Goal: Answer question/provide support

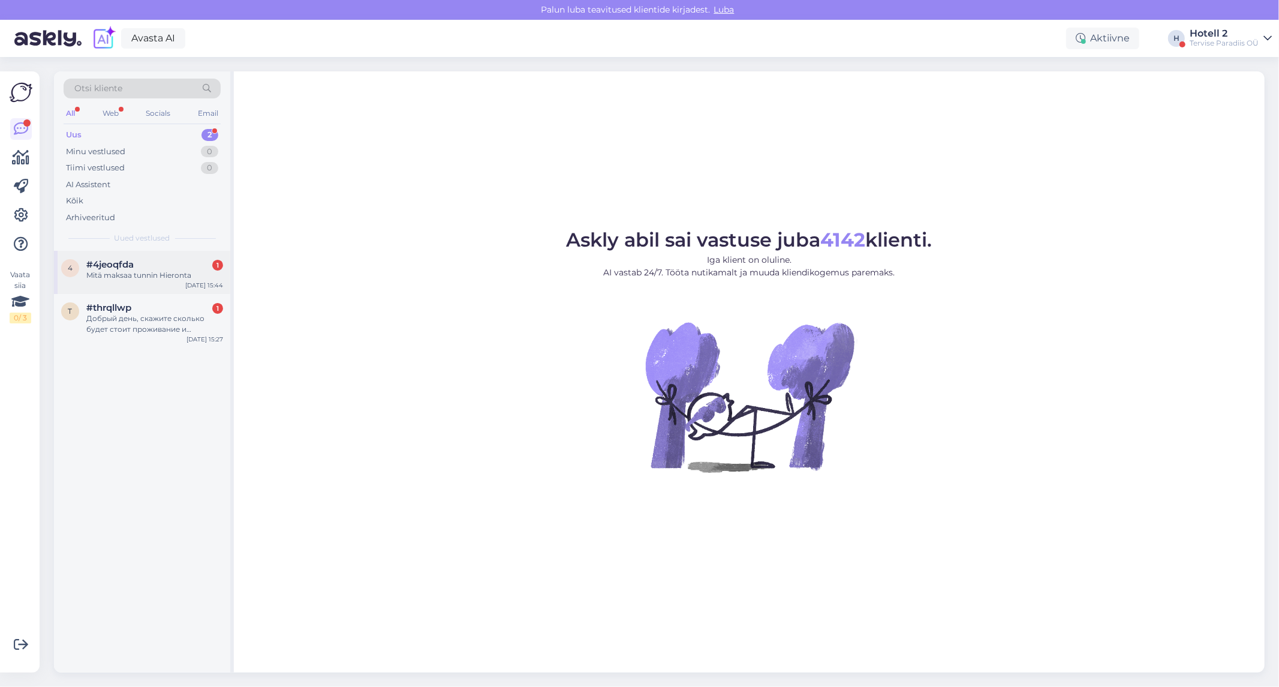
click at [145, 271] on div "Mitä maksaa tunnin Hieronta" at bounding box center [154, 275] width 137 height 11
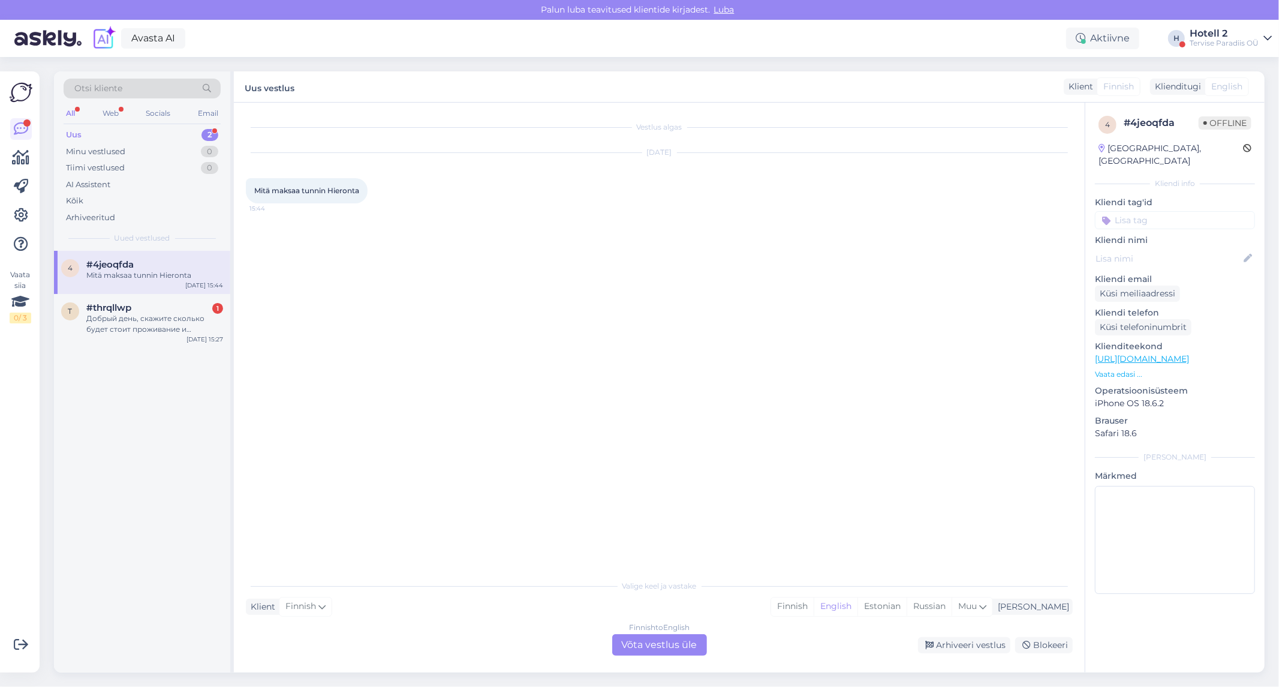
click at [642, 644] on div "Finnish to English Võta vestlus üle" at bounding box center [659, 645] width 95 height 22
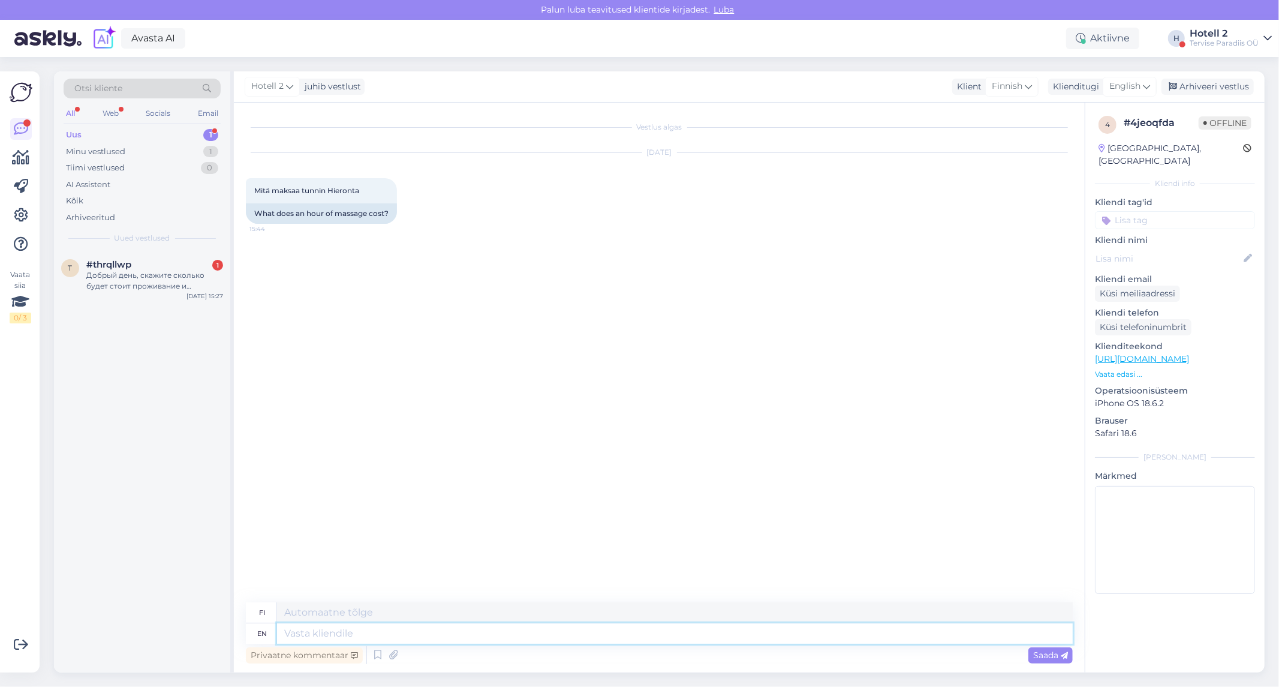
click at [599, 640] on textarea at bounding box center [675, 633] width 796 height 20
type textarea "Hello!"
type textarea "Hei!"
type textarea "Hello! You ca"
type textarea "Hei! Sinä"
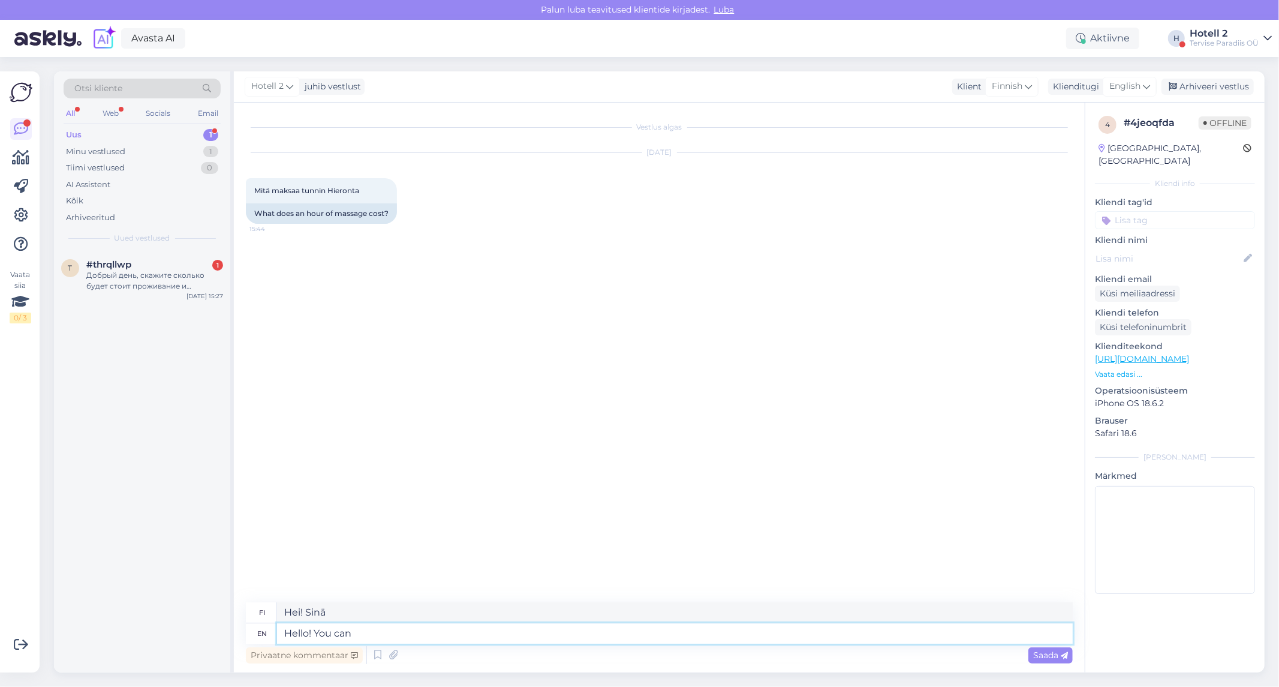
type textarea "Hello! You can"
type textarea "Hei! Voit"
type textarea "Hello! You can look a"
type textarea "Hei! Voit katsoa"
paste textarea "https://spa.terviseparadiis.ee/en/table/?date=2025-10-12"
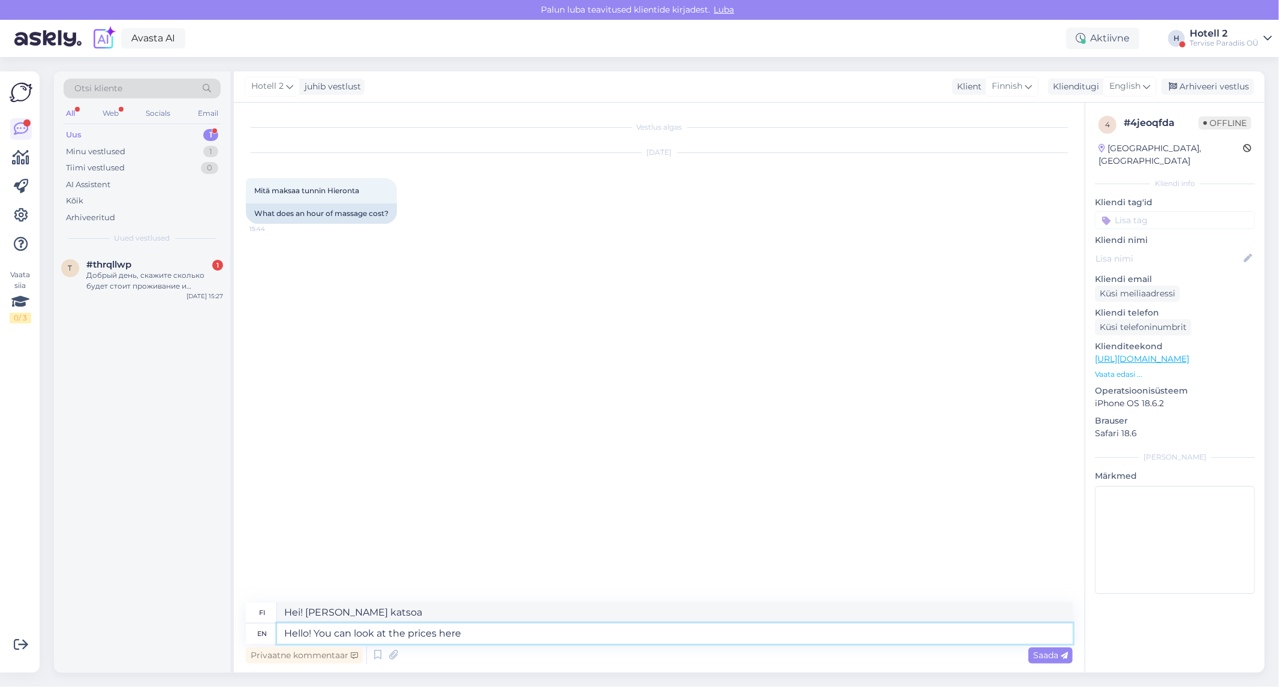
type textarea "Hello! You can look at the prices here https://spa.terviseparadiis.ee/en/table/…"
type textarea "Hei! Voit katsoa hintoja täältä"
type textarea "Hello! You can look at the prices here https://spa.terviseparadiis.ee/en/table/…"
click at [1043, 651] on span "Saada" at bounding box center [1051, 655] width 35 height 11
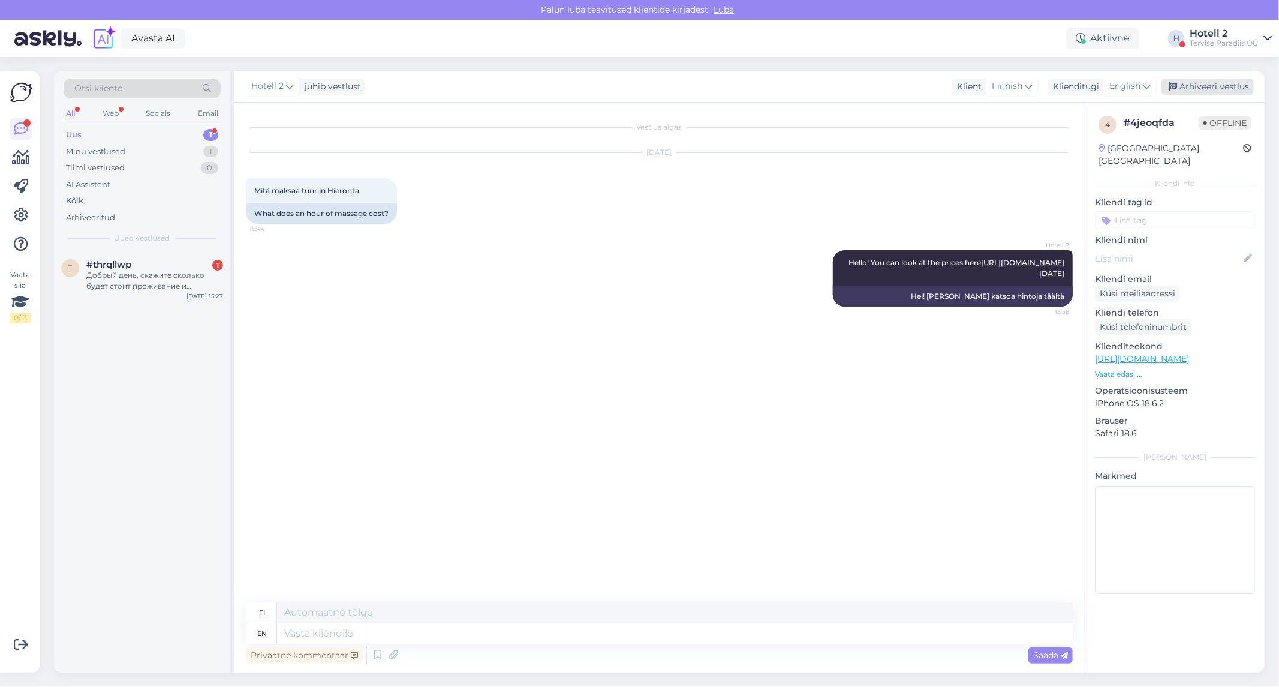
click at [1221, 83] on div "Arhiveeri vestlus" at bounding box center [1208, 87] width 92 height 16
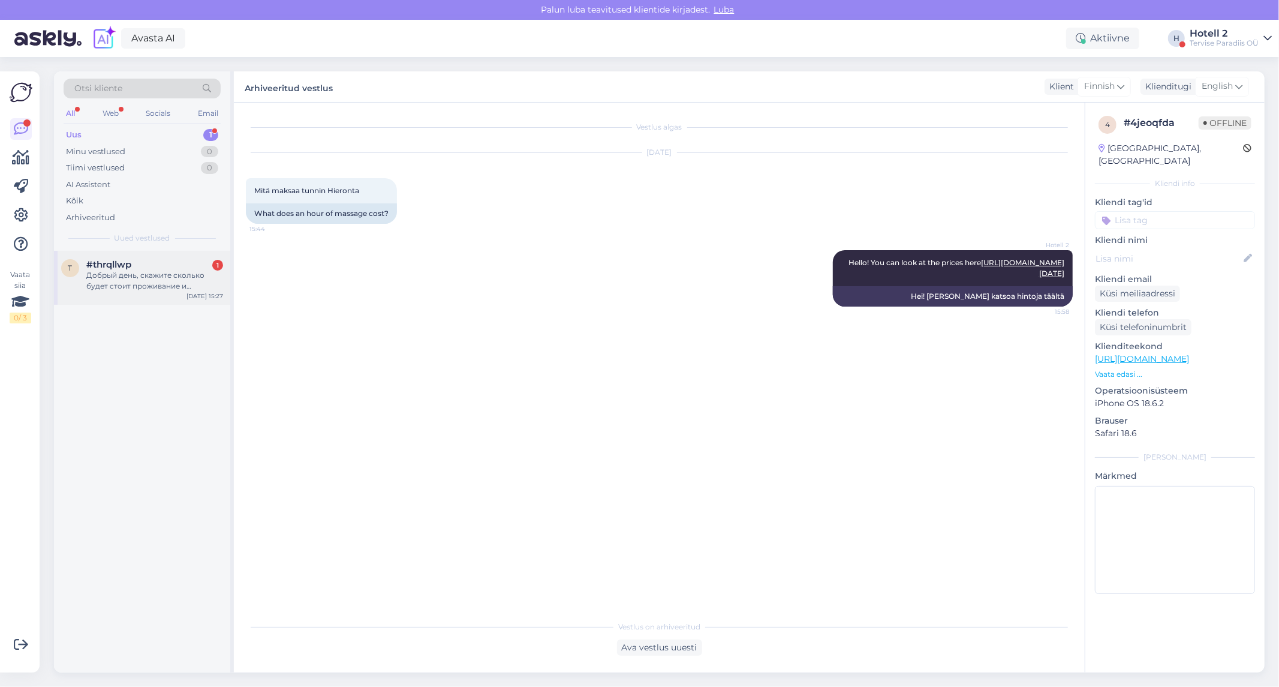
click at [196, 285] on div "Добрый день, скажите сколько будет стоит проживание и посещения бассейна и спа …" at bounding box center [154, 281] width 137 height 22
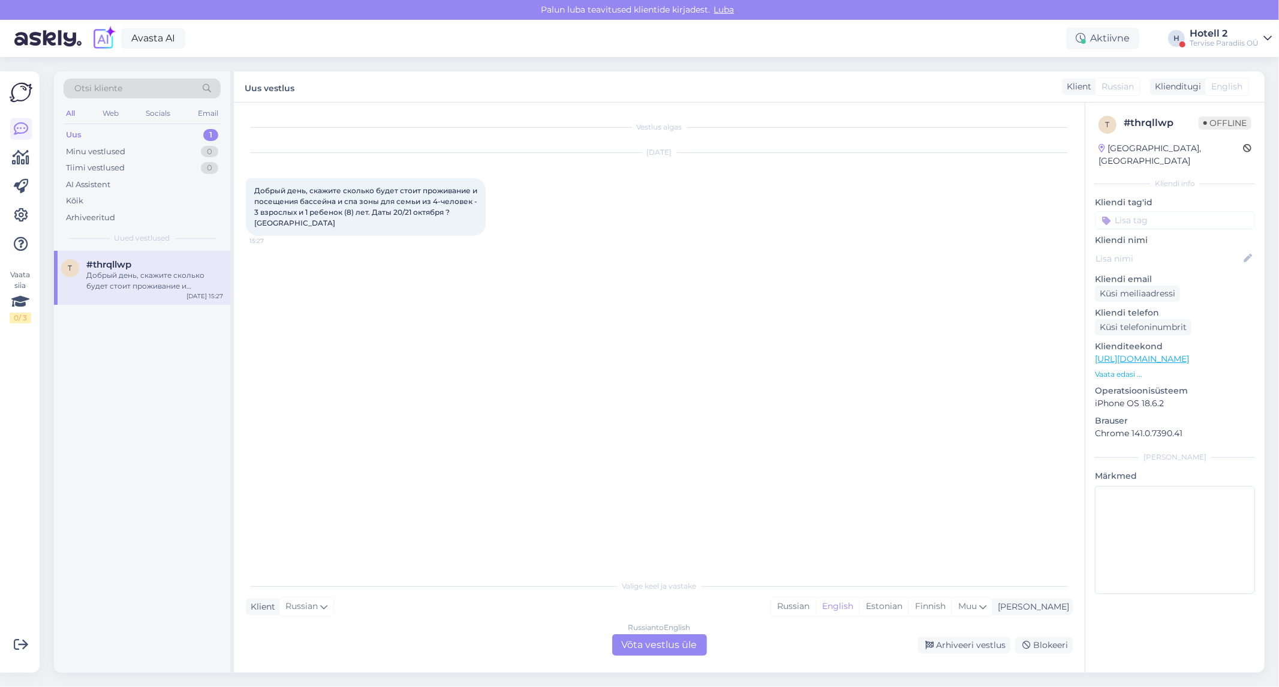
click at [654, 641] on div "Russian to English Võta vestlus üle" at bounding box center [659, 645] width 95 height 22
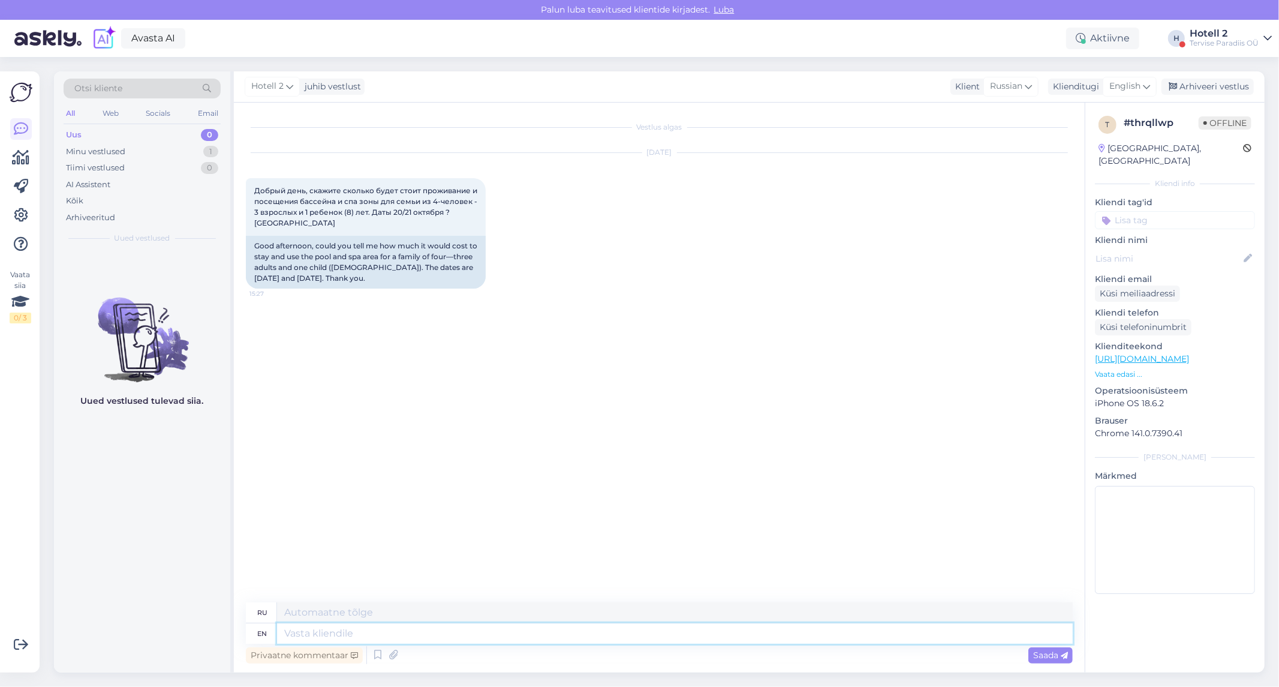
click at [654, 641] on textarea at bounding box center [675, 633] width 796 height 20
type textarea "Hello!"
type textarea "Привет!"
type textarea "Hello! Two"
type textarea "Привет! Два!"
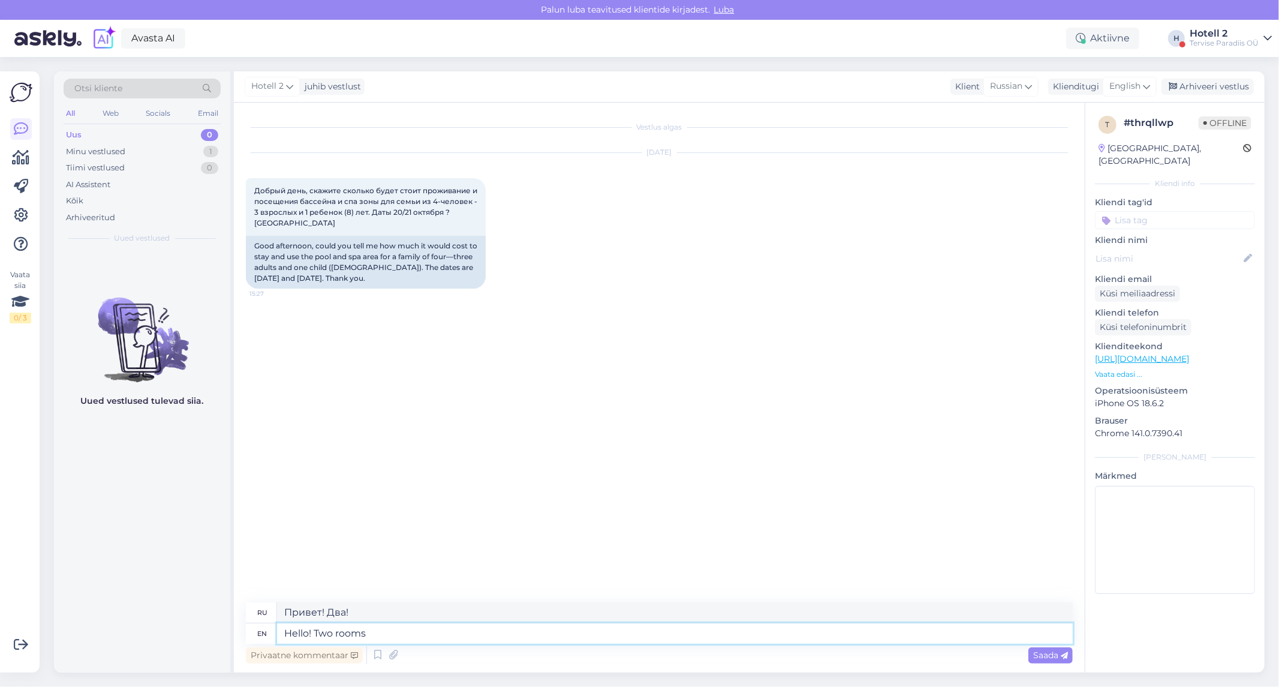
type textarea "Hello! Two rooms w"
type textarea "Привет! Две комнаты."
type textarea "Hello! Two rooms would"
type textarea "Привет! Две комнаты будут"
type textarea "Hello! Two rooms would be 348"
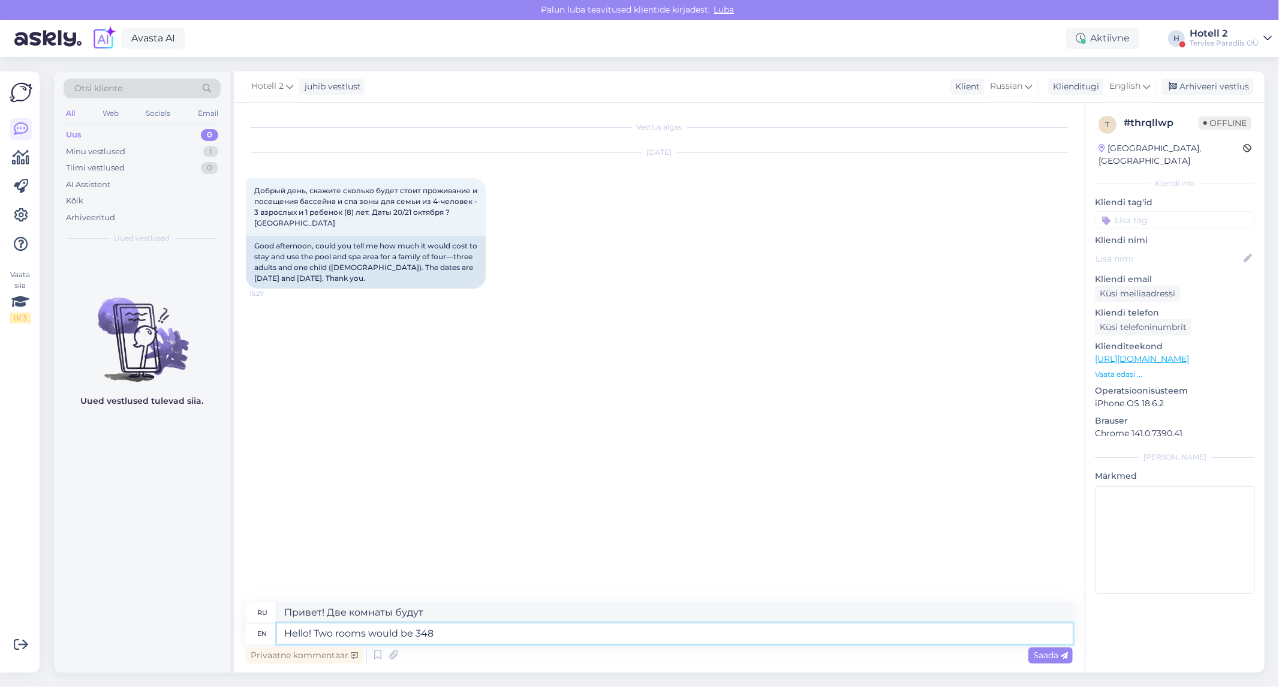
type textarea "Здравствуйте! Две комнаты будут стоить 348."
type textarea "Hello! Two rooms would be 348 euros."
type textarea "Здравствуйте! Две комнаты стоят 348 евро."
type textarea "Hello! Two rooms would be 348 euros. One f"
type textarea "Здравствуйте! Две комнаты стоят 348 евро. Одна"
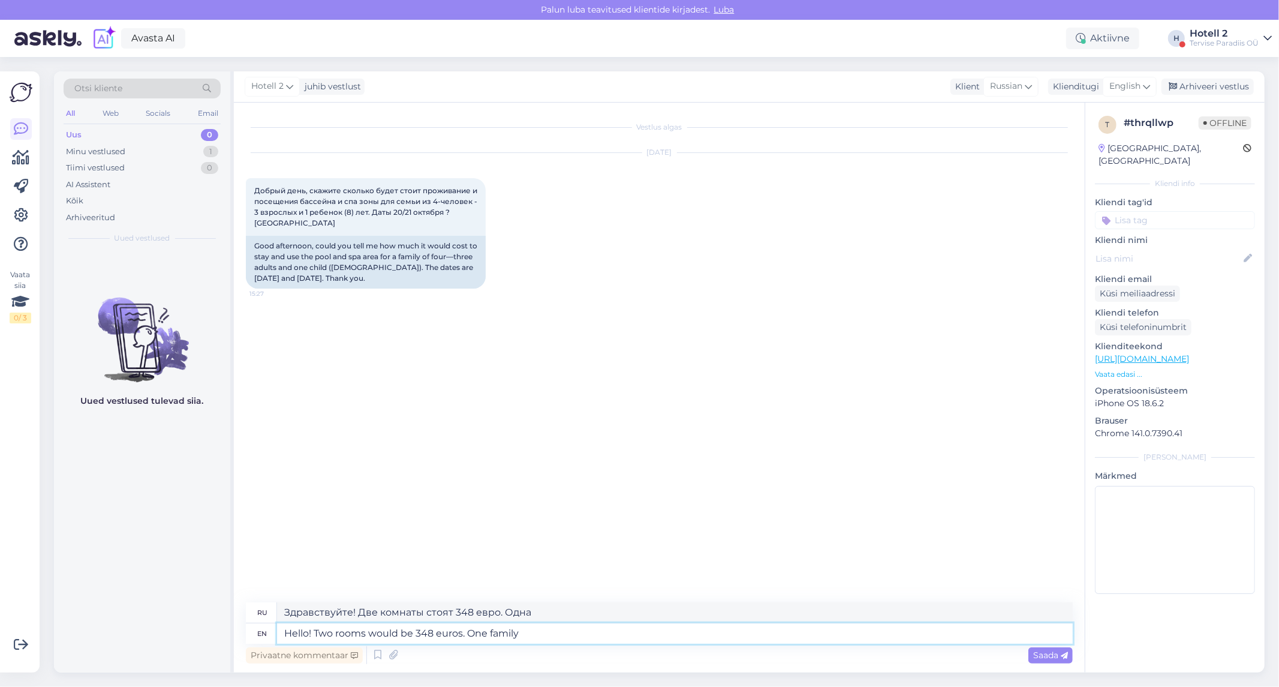
type textarea "Hello! Two rooms would be 348 euros. One family r"
type textarea "Здравствуйте! Две комнаты стоят 348 евро. Одна семья."
type textarea "Hello! Two rooms would be 348 euros. One family room"
type textarea "Здравствуйте! Две комнаты стоят 348 евро. Одна семейная комната."
type textarea "Hello! Two rooms would be 348 euros. One family room with"
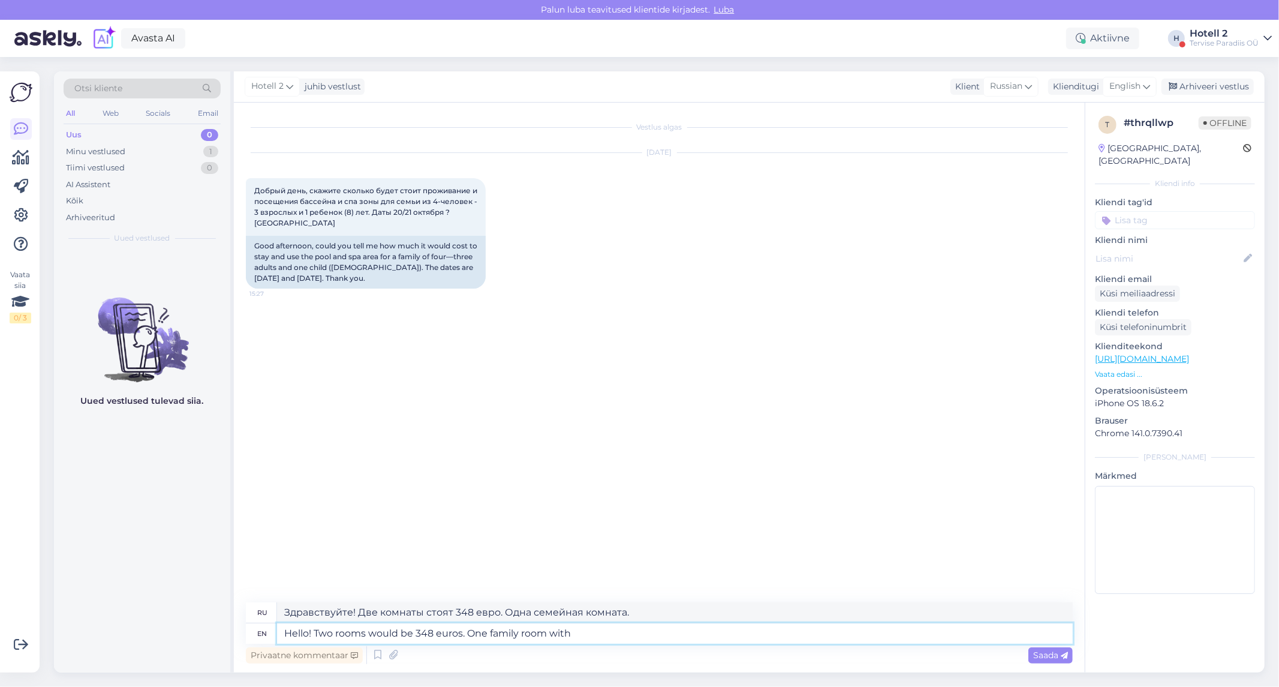
type textarea "Здравствуйте! Два номера стоят 348 евро. Один семейный номер с..."
type textarea "Hello! Two rooms would be 348 euros. One family room with one"
type textarea "Здравствуйте! Два номера стоят 348 евро. Один семейный номер с одним"
type textarea "Hello! Two rooms would be 348 euros. One family room with"
type textarea "Здравствуйте! Два номера стоят 348 евро. Один семейный номер с..."
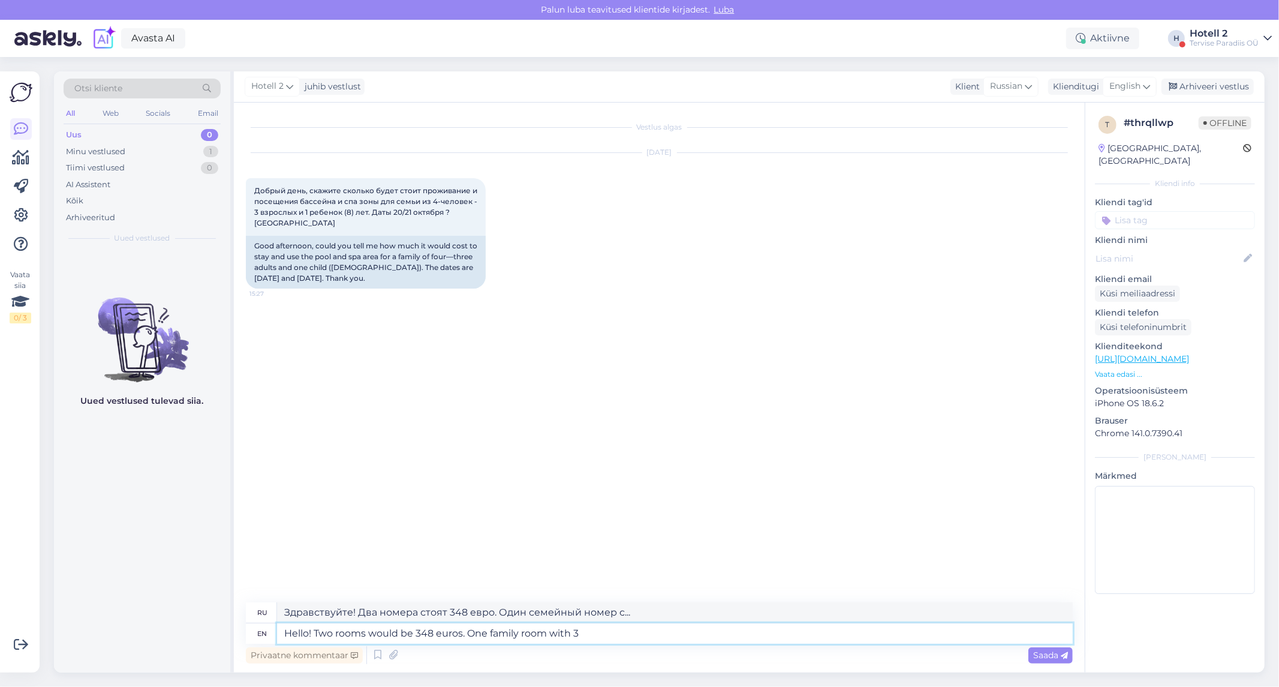
type textarea "Hello! Two rooms would be 348 euros. One family room with 3"
type textarea "Здравствуйте! Два номера стоят 348 евро. Один семейный номер на 3 человека."
type textarea "Hello! Two rooms would be 348 euros. One family room with 3 adult"
type textarea "Здравствуйте! Два номера стоят 348 евро. Один семейный номер на 3 взрослых."
type textarea "Hello! Two rooms would be 348 euros. One family room with 3 adults and"
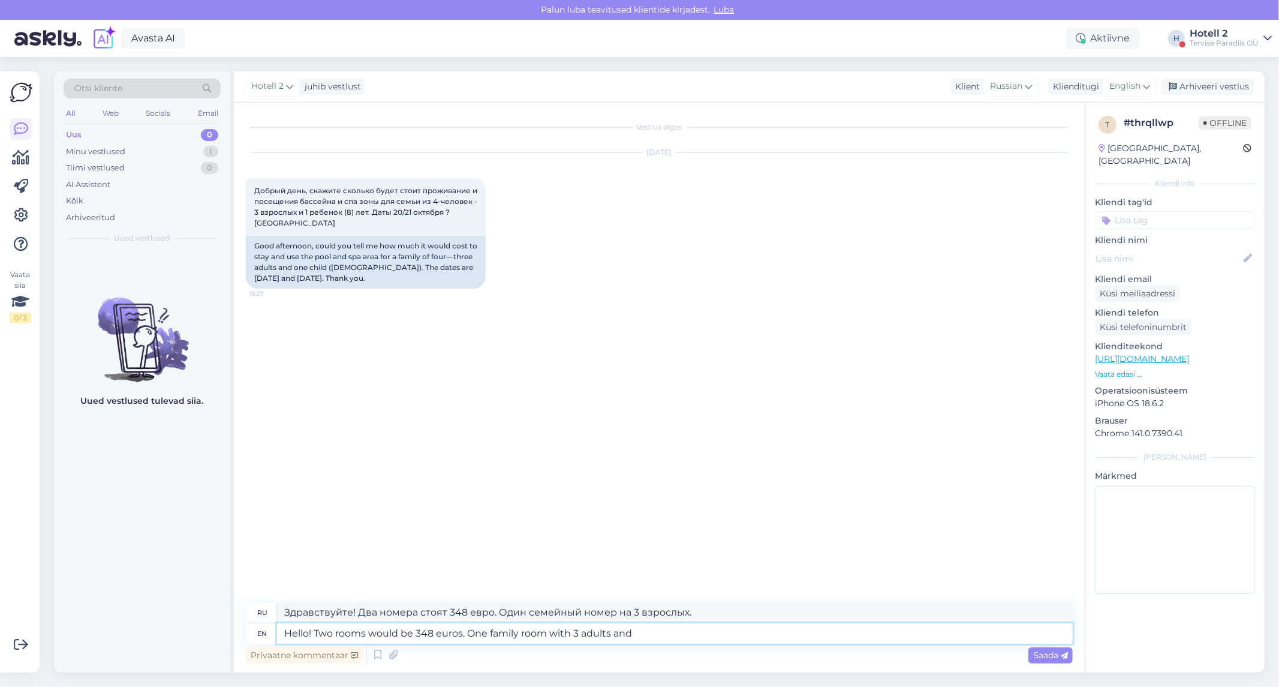
type textarea "Здравствуйте! Два номера стоят 348 евро. Один семейный номер на 3 взрослых и"
type textarea "Hello! Two rooms would be 348 euros. One family room with 3 adults and 1"
type textarea "Здравствуйте! Два номера стоят 348 евро. Один семейный номер на 3 взрослых и"
type textarea "Hello! Two rooms would be 348 euros. One family room with 3 adults and 1 kid"
type textarea "Здравствуйте! Два номера стоят 348 евро. Один семейный номер на 3 взрослых и 1 …"
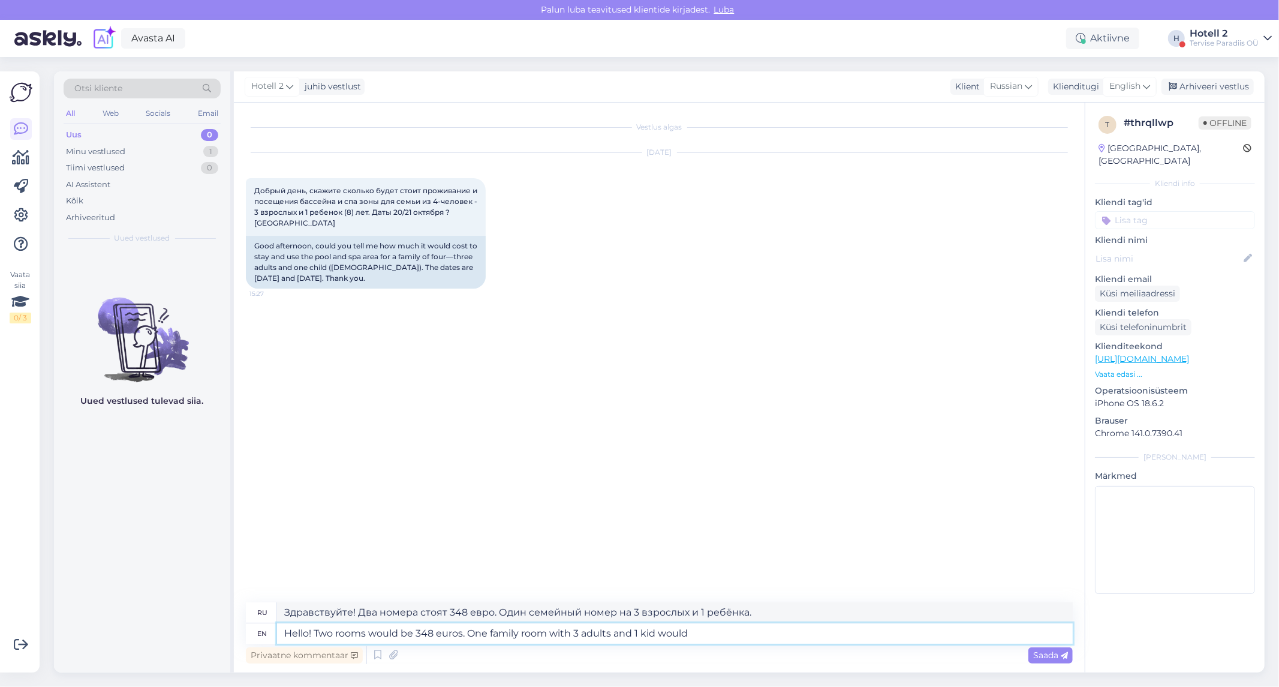
type textarea "Hello! Two rooms would be 348 euros. One family room with 3 adults and 1 kid wo…"
type textarea "Здравствуйте! Два номера стоят 348 евро. Семейный номер с 3 взрослыми и 1 ребён…"
type textarea "Hello! Two rooms would be 348 euros. One family room with 3 adults and 1 kid wo…"
type textarea "Здравствуйте! Два номера стоят 348 евро. Семейный номер для 3 взрослых и 1 ребё…"
type textarea "Hello! Two rooms would be 348 euros. One family room with 3 adults and 1 kid wo…"
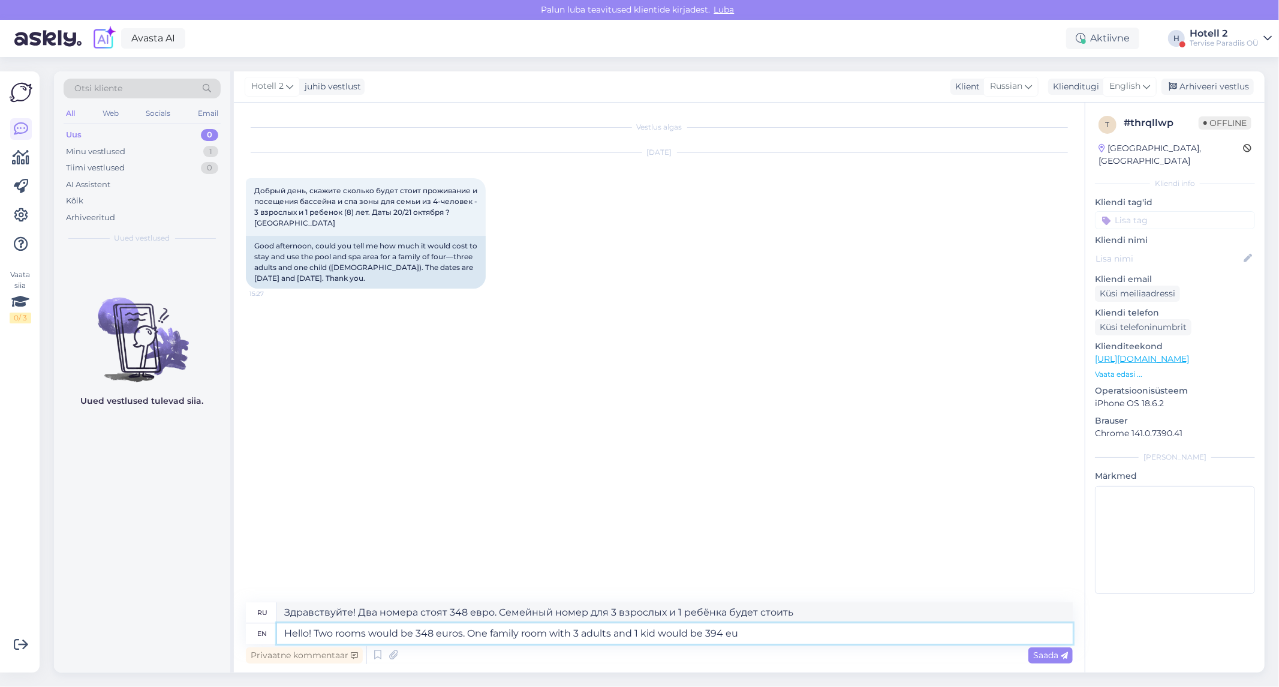
type textarea "Здравствуйте! Два номера стоят 348 евро. Семейный номер с 3 взрослыми и 1 ребён…"
type textarea "Hello! Two rooms would be 348 euros. One family room with 3 adults and 1 kid wo…"
type textarea "Здравствуйте! Два номера стоят 348 евро. Семейный номер для 3 взрослых и 1 ребё…"
type textarea "Hello! Two rooms would be 348 euros. One family room with 3 adults and 1 kid wo…"
type textarea "Здравствуйте! Два номера стоят 348 евро. Семейный номер для 3 взрослых и 1 ребё…"
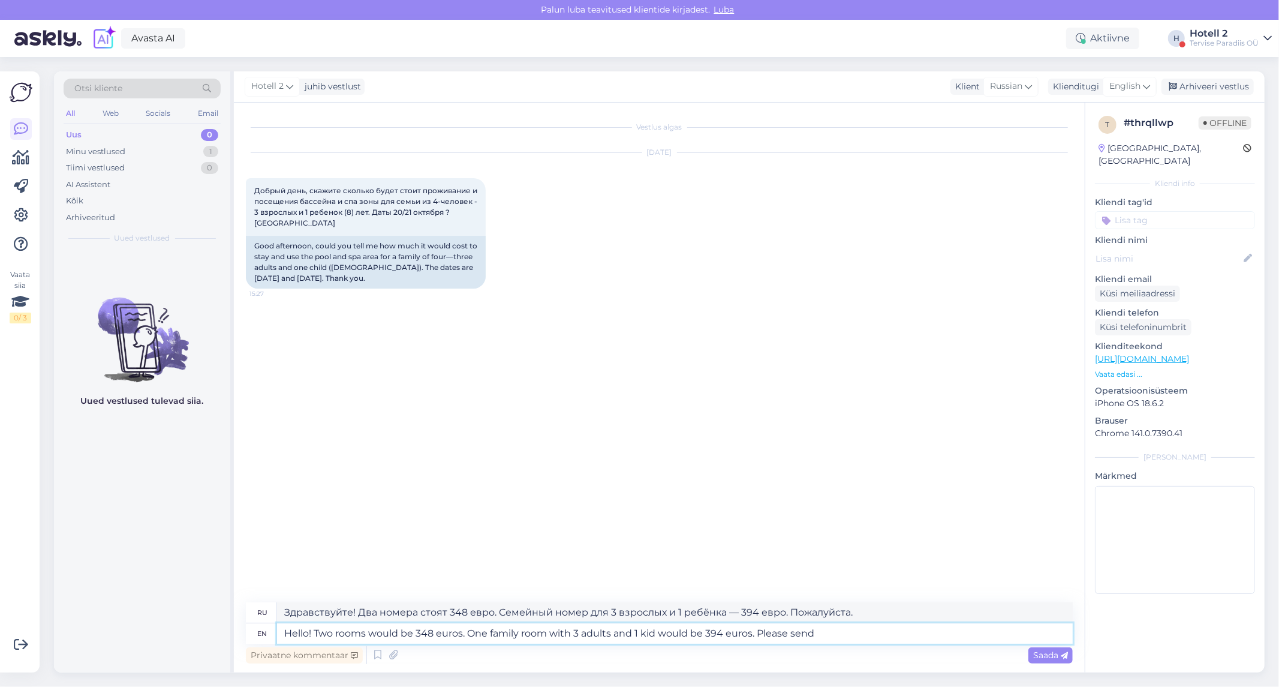
type textarea "Hello! Two rooms would be 348 euros. One family room with 3 adults and 1 kid wo…"
type textarea "Здравствуйте! Два номера стоят 348 евро. Семейный номер для 3 взрослых и 1 ребё…"
type textarea "Hello! Two rooms would be 348 euros. One family room with 3 adults and 1 kid wo…"
type textarea "Здравствуйте! Два номера стоят 348 евро. Семейный номер для 3 взрослых и 1 ребё…"
type textarea "Hello! Two rooms would be 348 euros. One family room with 3 adults and 1 kid wo…"
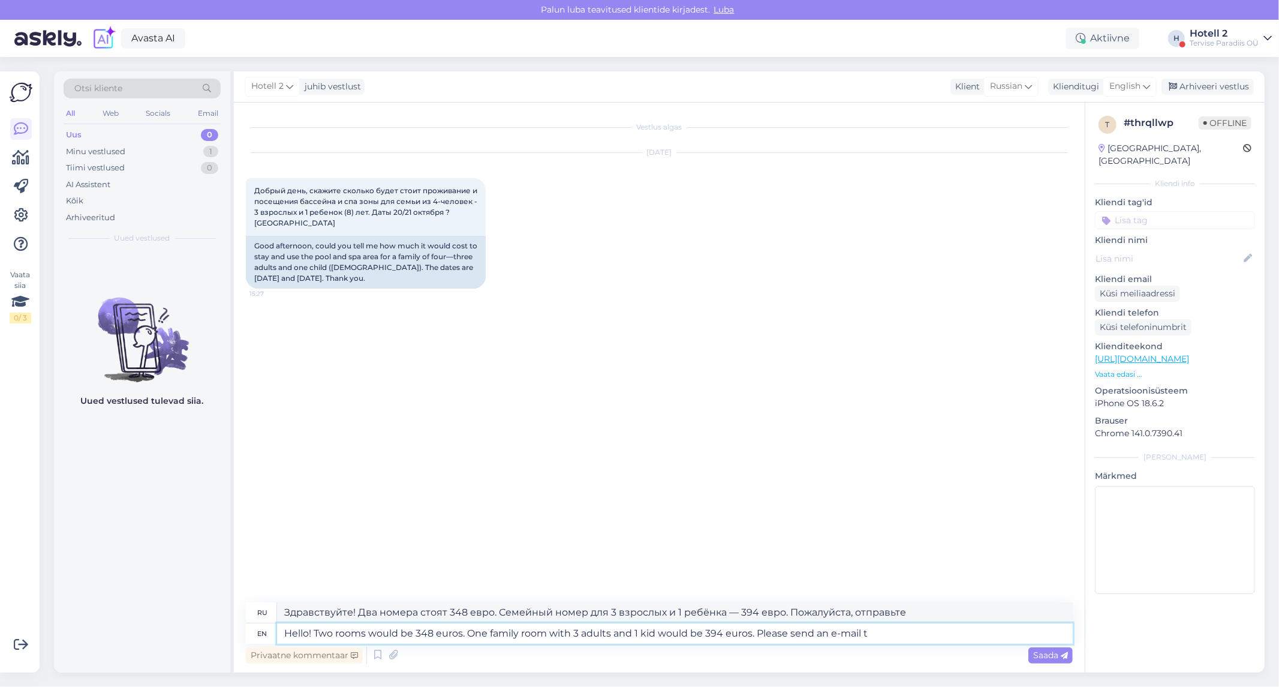
type textarea "Здравствуйте! Два номера стоят 348 евро. Семейный номер для 3 взрослых и 1 ребё…"
type textarea "Hello! Two rooms would be 348 euros. One family room with 3 adults and 1 kid wo…"
type textarea "Здравствуйте! Два номера стоят 348 евро. Семейный номер для 3 взрослых и 1 ребё…"
type textarea "Hello! Two rooms would be 348 euros. One family room with 3 adults and 1 kid wo…"
type textarea "Здравствуйте! Два номера стоят 348 евро. Семейный номер для 3 взрослых и 1 ребё…"
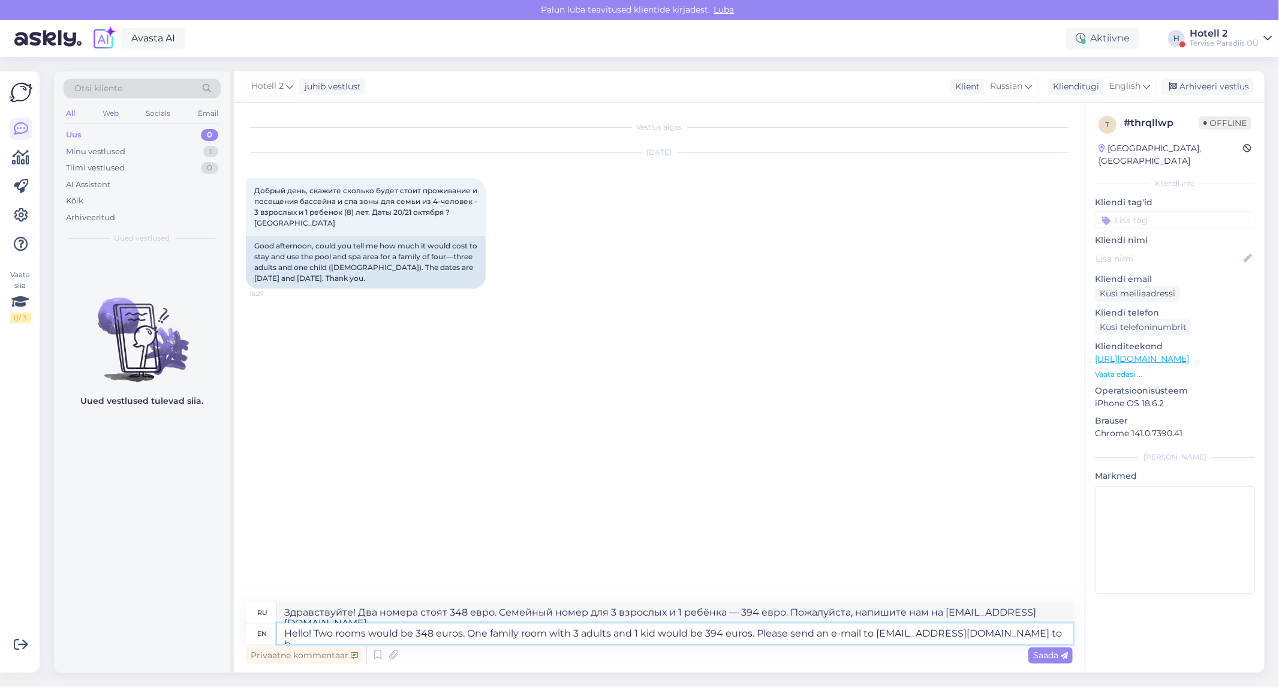
type textarea "Hello! Two rooms would be 348 euros. One family room with 3 adults and 1 kid wo…"
type textarea "Здравствуйте! Два номера стоят 348 евро. Семейный номер для 3 взрослых и 1 ребё…"
type textarea "Hello! Two rooms would be 348 euros. One family room with 3 adults and 1 kid wo…"
type textarea "Здравствуйте! Два номера стоят 348 евро. Семейный номер для 3 взрослых и 1 ребё…"
type textarea "Hello! Two rooms would be 348 euros. One family room with 3 adults and 1 kid wo…"
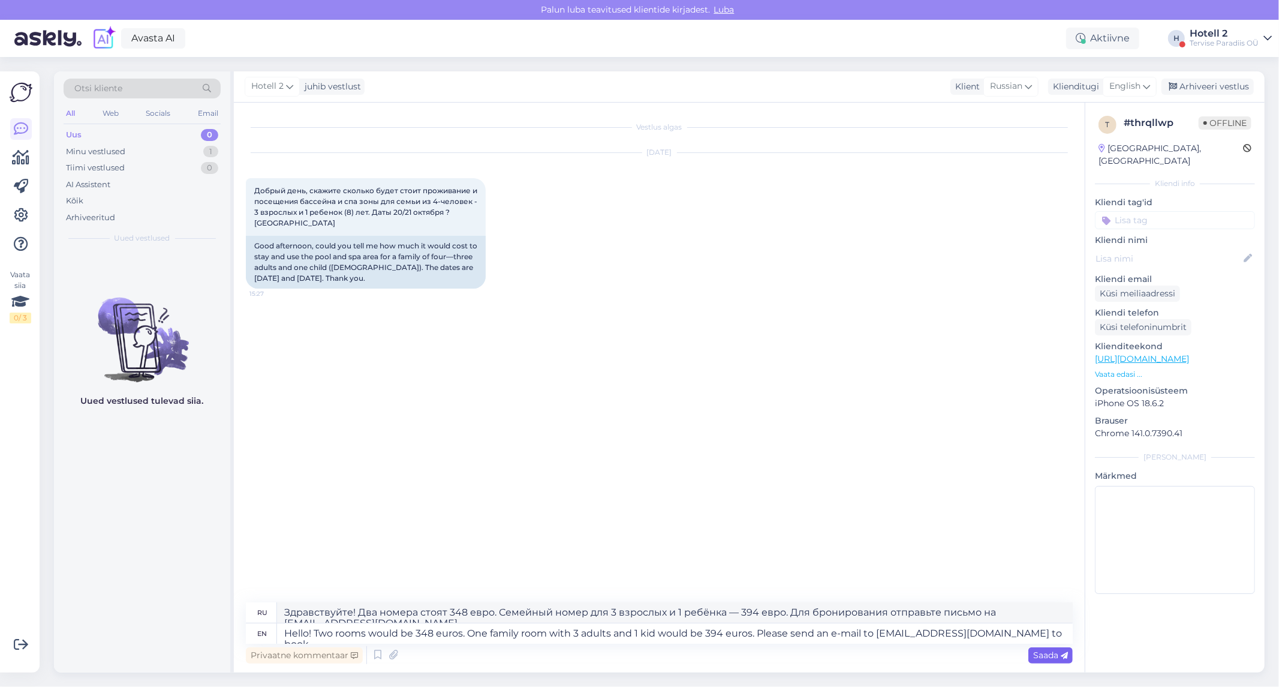
click at [1044, 660] on div "Saada" at bounding box center [1051, 655] width 44 height 16
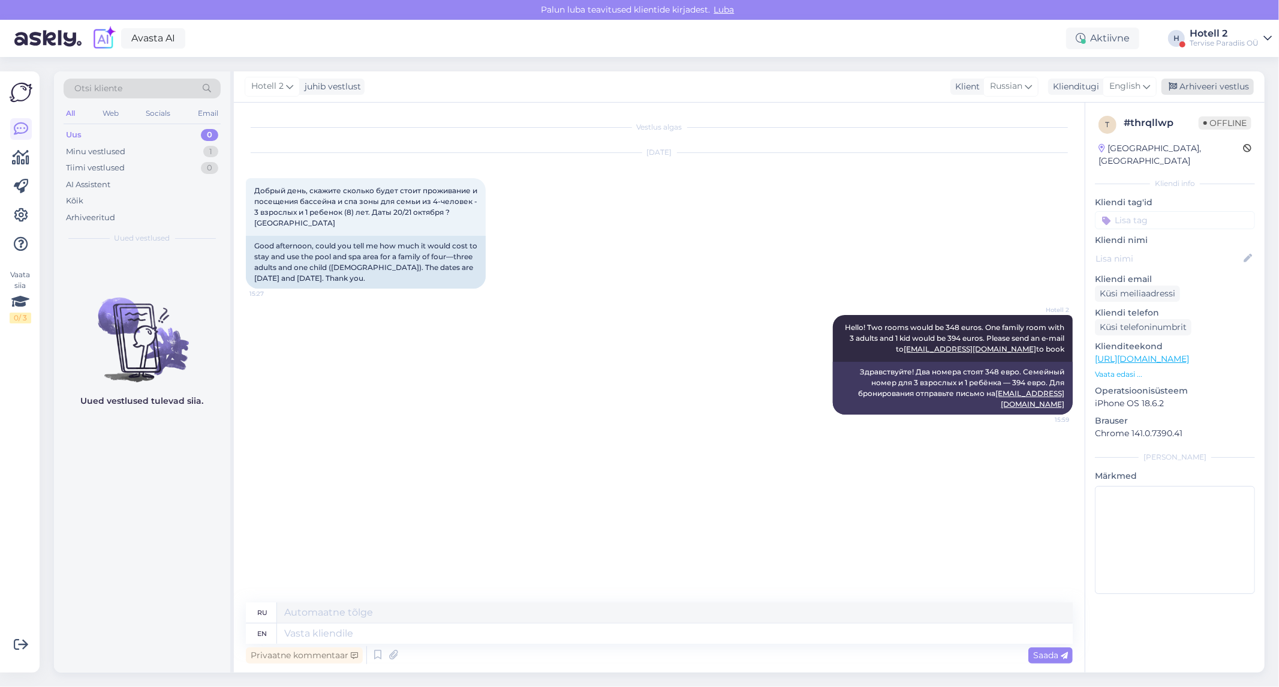
click at [1220, 81] on div "Arhiveeri vestlus" at bounding box center [1208, 87] width 92 height 16
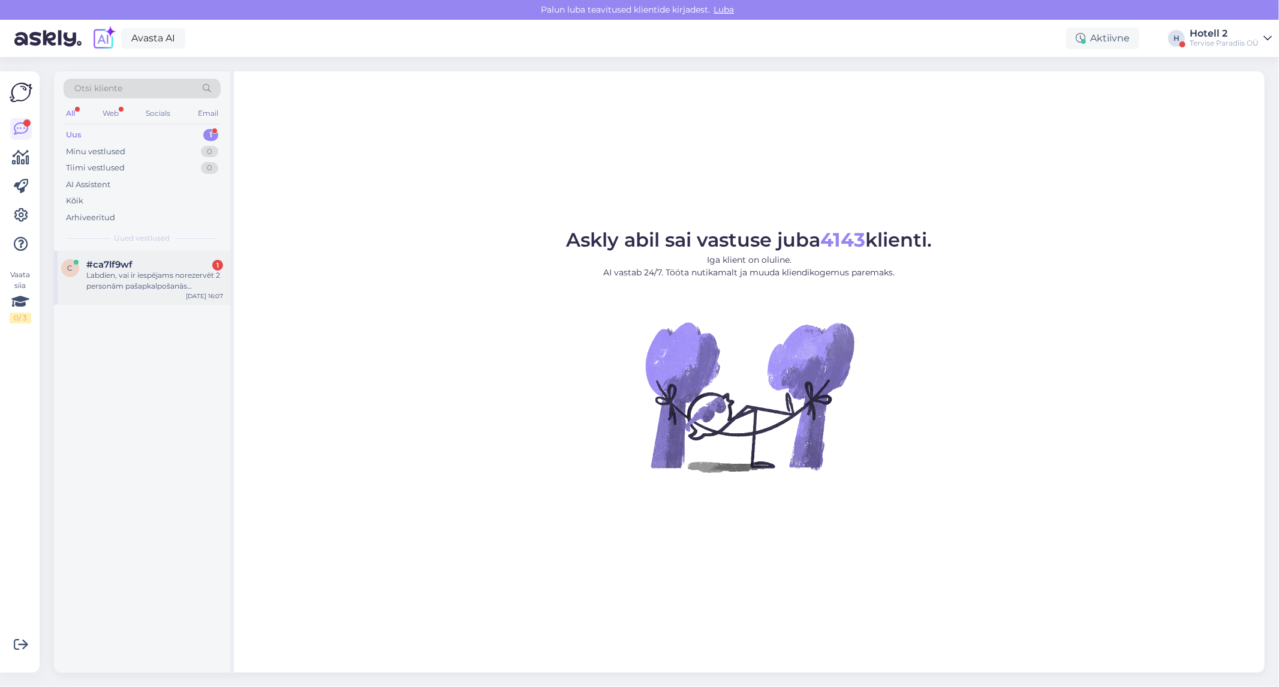
click at [208, 280] on div "Labdien, vai ir iespējams norezervēt 2 personām pašapkalpošanās restorāna vakar…" at bounding box center [154, 281] width 137 height 22
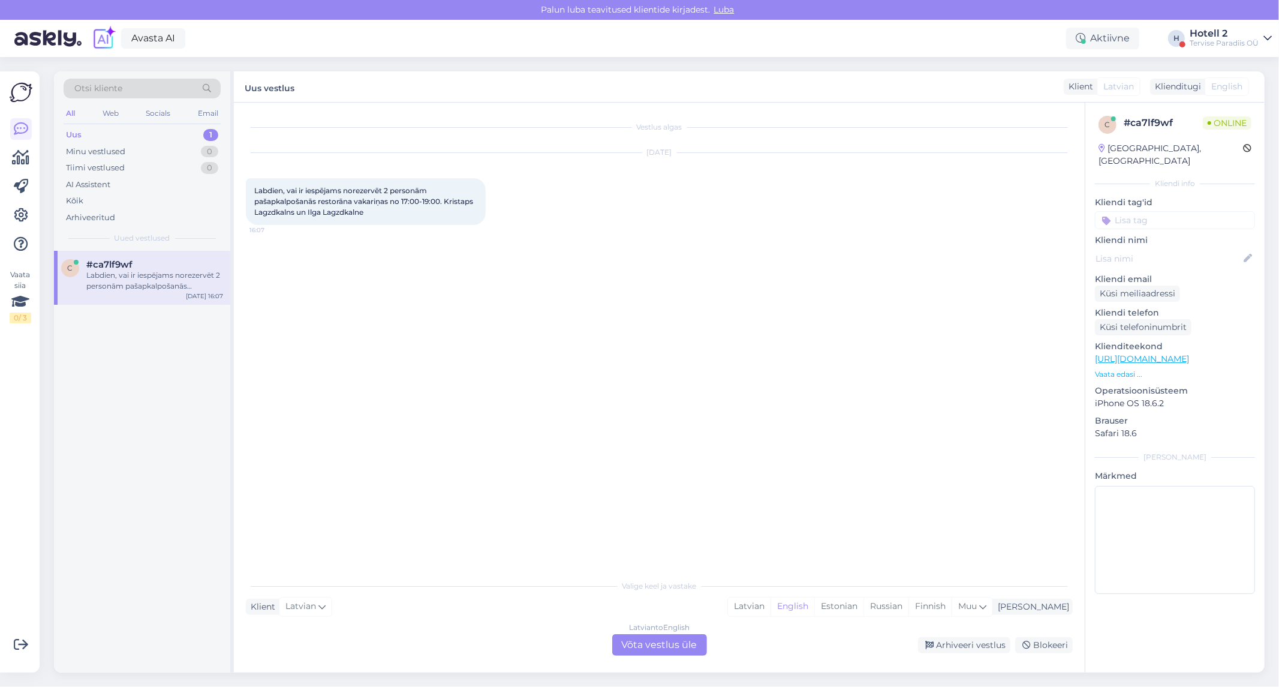
click at [678, 641] on div "Latvian to English Võta vestlus üle" at bounding box center [659, 645] width 95 height 22
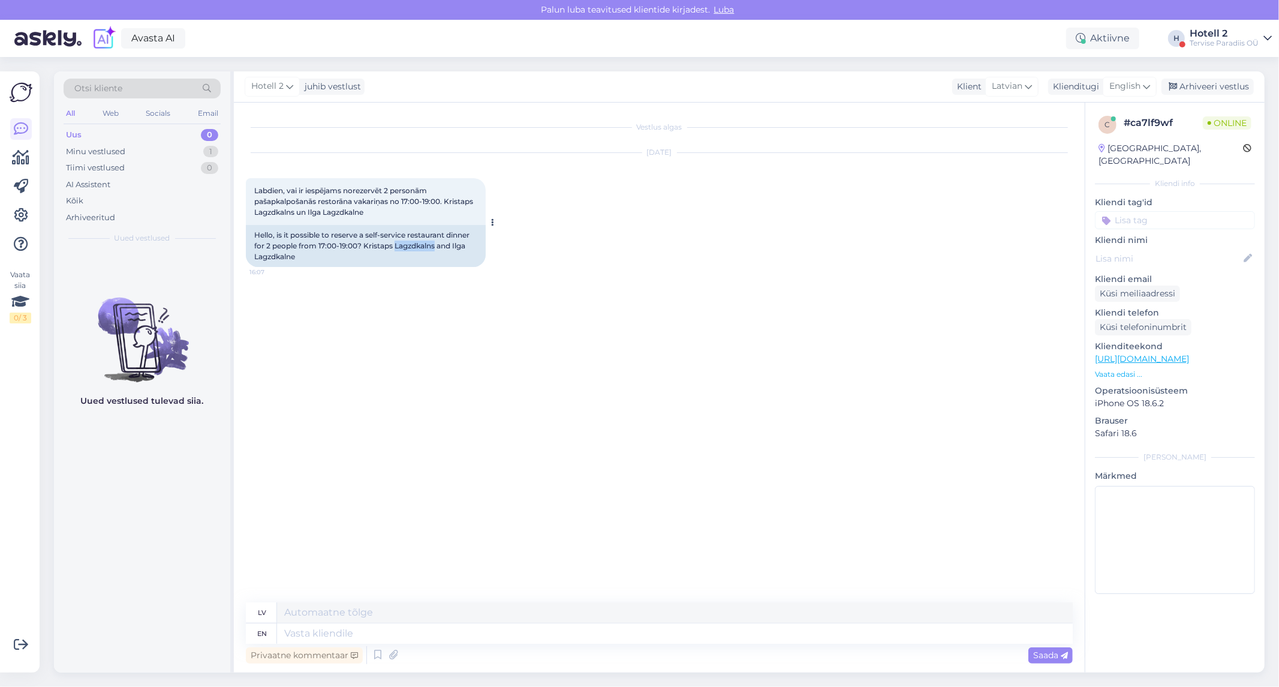
drag, startPoint x: 395, startPoint y: 247, endPoint x: 434, endPoint y: 245, distance: 39.0
click at [435, 244] on div "Hello, is it possible to reserve a self-service restaurant dinner for 2 people …" at bounding box center [366, 246] width 240 height 42
copy div "Lagzdkalns"
click at [518, 630] on textarea at bounding box center [675, 633] width 796 height 20
type textarea "h"
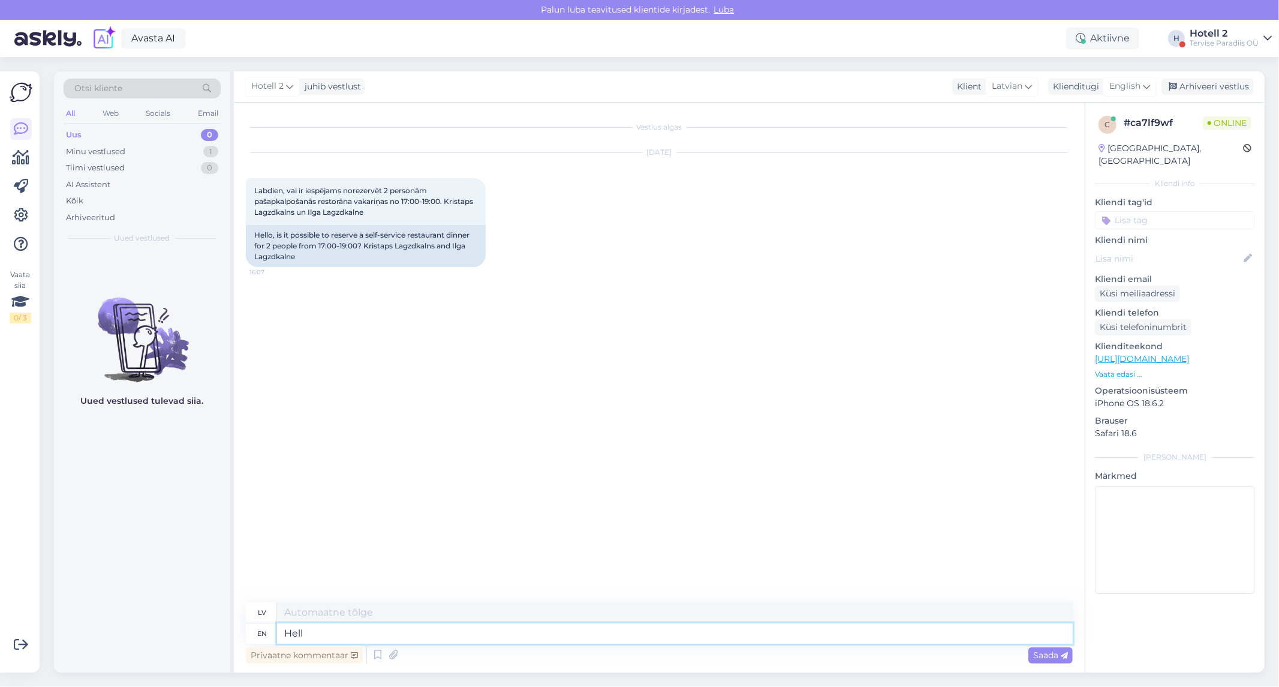
type textarea "Hello"
type textarea "Sveiki"
type textarea "Hello!"
type textarea "Sveiki!"
type textarea "Hello! You"
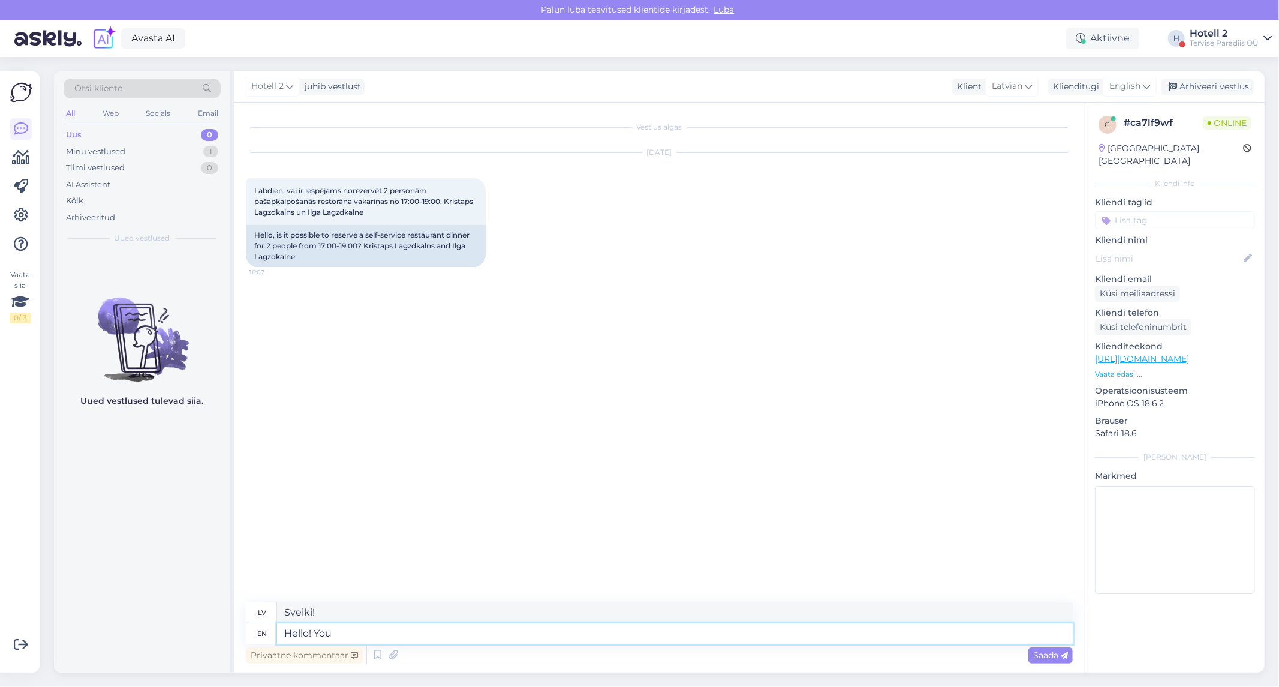
type textarea "Sveiki! Tu"
type textarea "Hello! You can"
type textarea "Sveiki! Jūs varat"
type textarea "Hello! You"
type textarea "Sveiki! Tu"
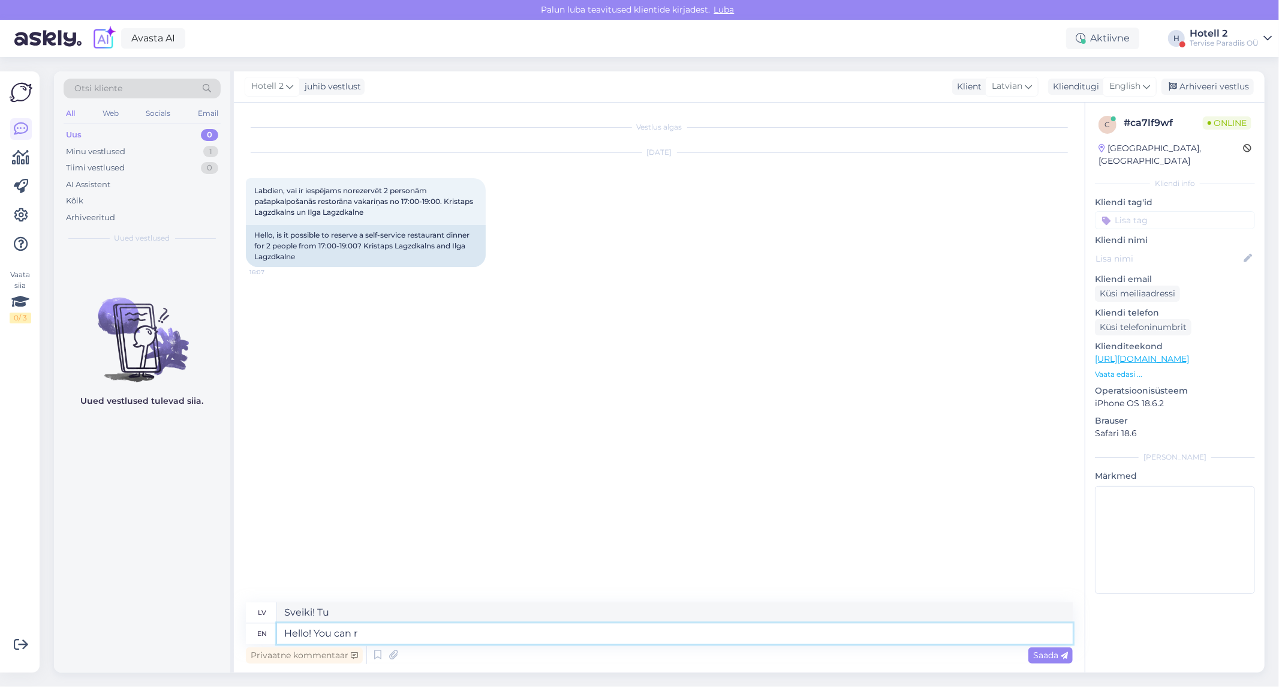
type textarea "Hello! You can re"
type textarea "Sveiki! Jūs varat"
type textarea "Hello! You can reserve a"
type textarea "Sveiki! Jūs varat rezervēt"
type textarea "Hello! You can reserve at c"
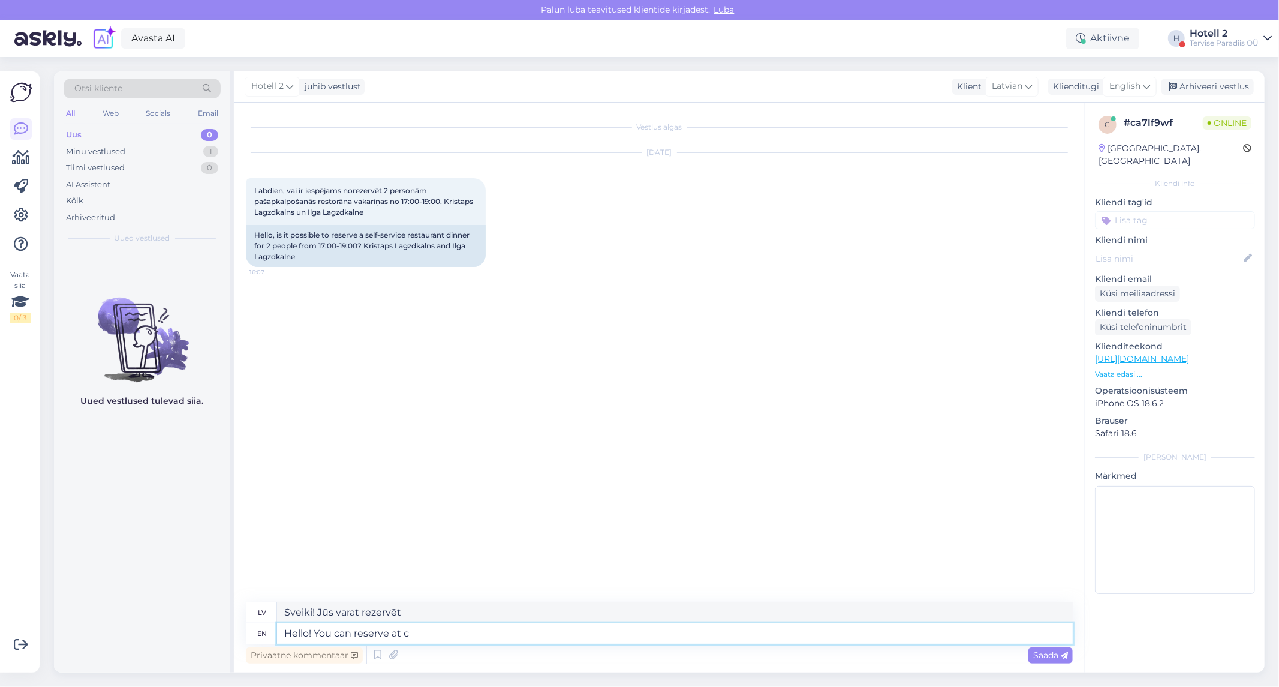
type textarea "Sveiki! Rezervēt var vietnē"
type textarea "Hello! You can reserve at check"
type textarea "Sveiki! Rezervāciju var veikt pie kases."
type textarea "Hello! You can reserv"
type textarea "Sveiki! Rezervēt var vietnē"
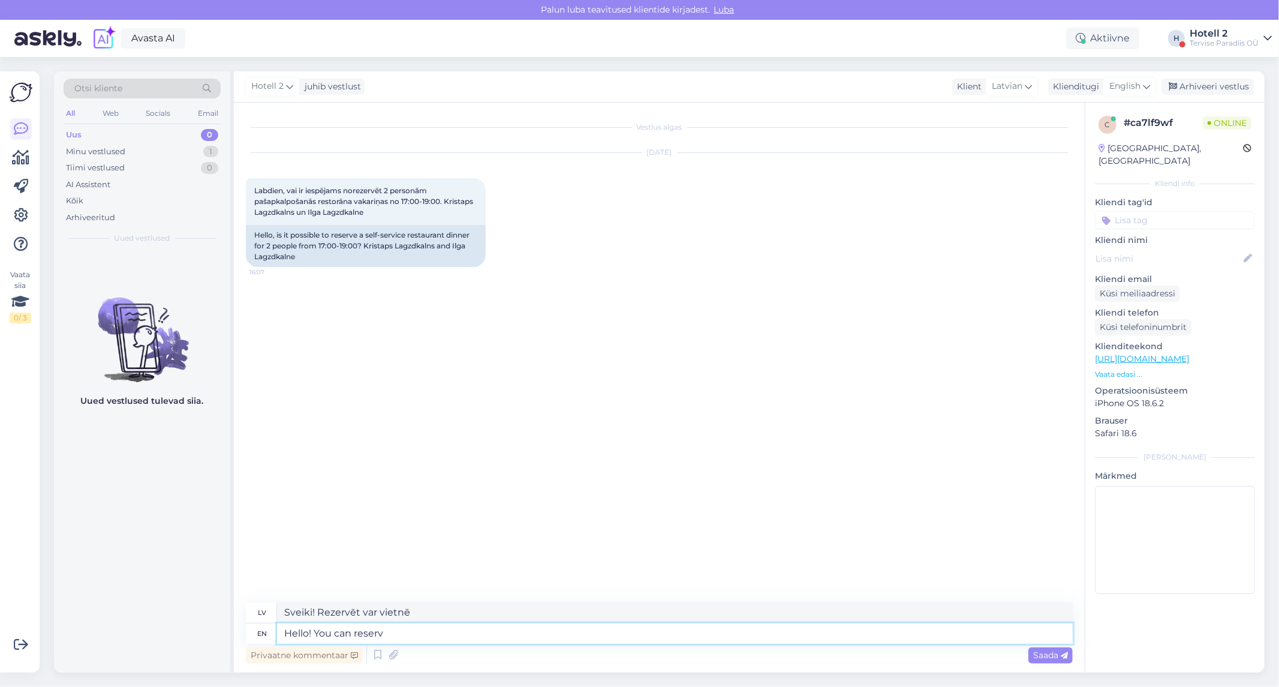
type textarea "Hello! You can reser"
type textarea "Sveiki! Jūs varat rezervēt"
type textarea "Hello! You ca"
type textarea "Sveiki! Jūs varat"
type textarea "Hello! You"
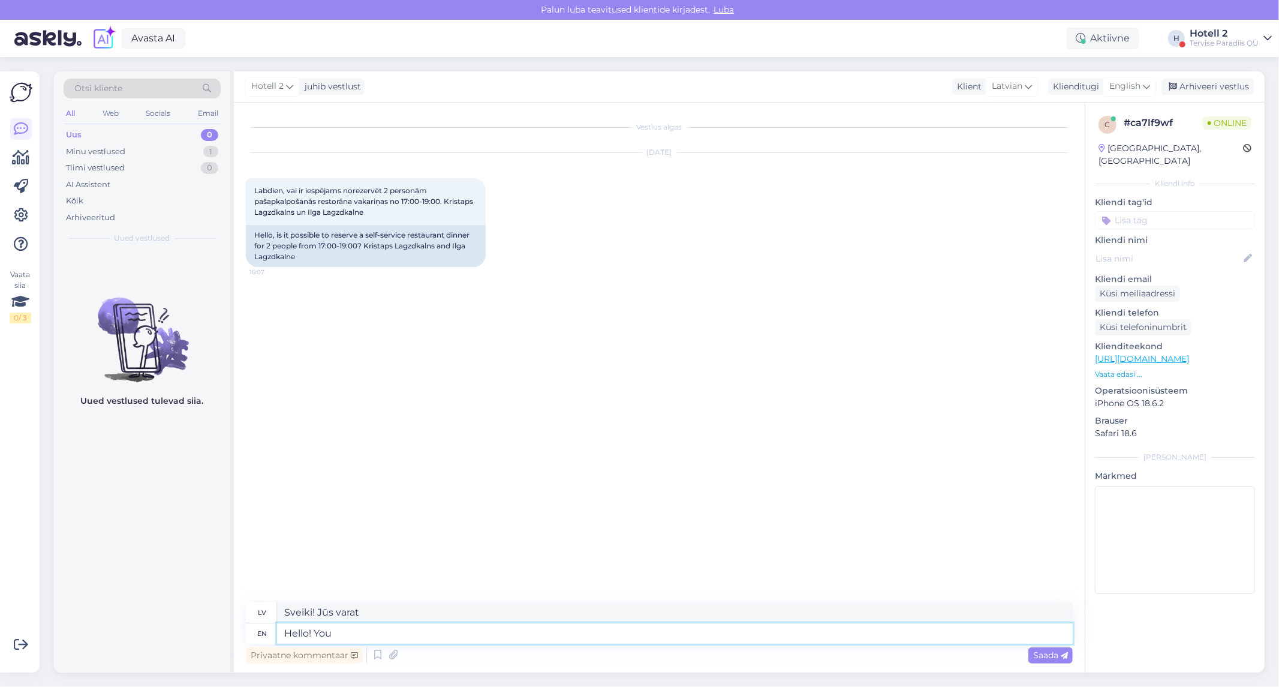
type textarea "Sveiki! Tu"
type textarea "Hello!"
type textarea "Sveiki!"
type textarea "Hello! We"
type textarea "Sveiki! Mēs"
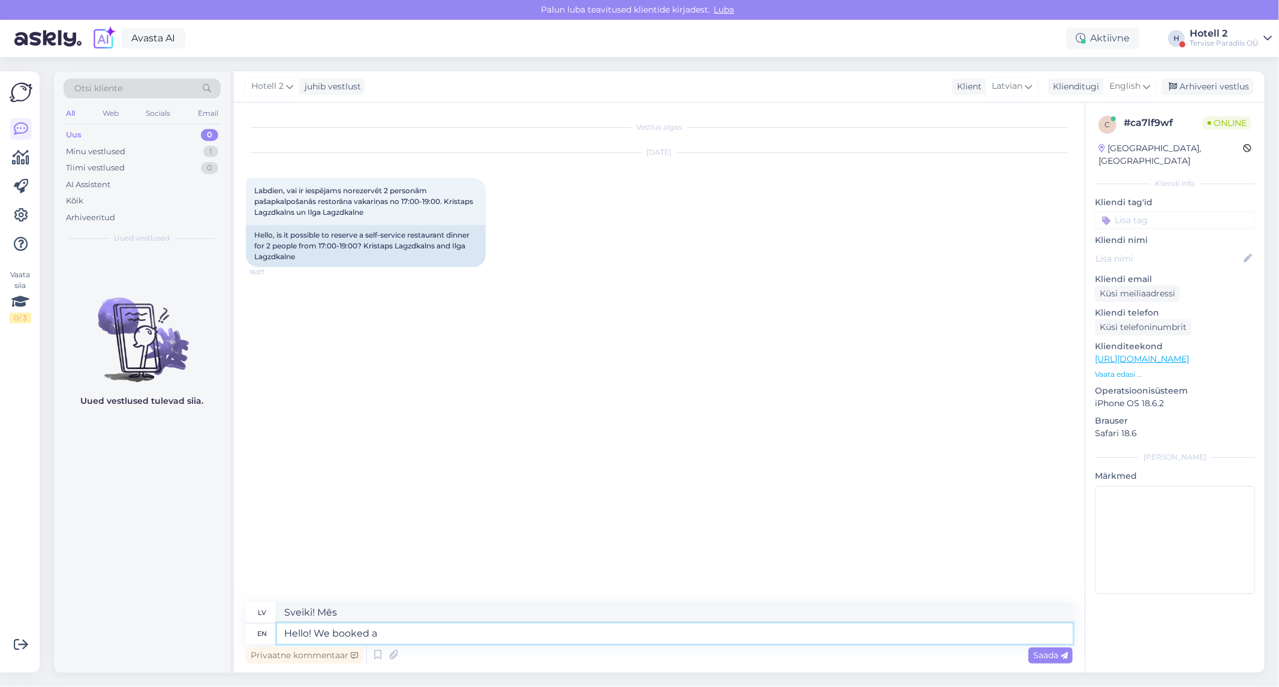
type textarea "Hello! We booked a"
type textarea "Sveiki! Mēs rezervējām"
type textarea "Hello! We booked a dinner f"
type textarea "Sveiki! Mēs rezervējām vakariņas"
type textarea "Hello! We booked a dinner for two"
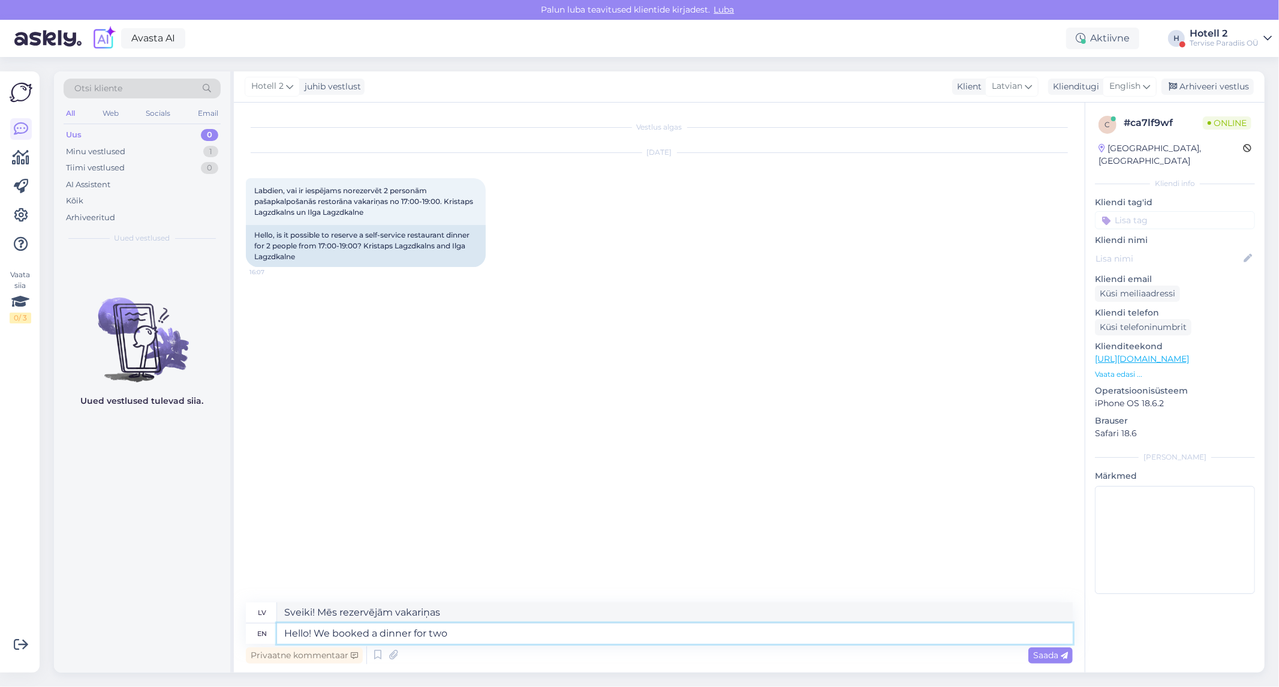
type textarea "Sveiki! Mēs rezervējām vakariņas diviem"
type textarea "Hello! We booked a dinner for two foer"
type textarea "Sveiki! Mēs rezervējām vakariņas diviem."
type textarea "Hello! We booked a dinner for two for"
type textarea "Sveiki! Mēs rezervējām vakariņas diviem"
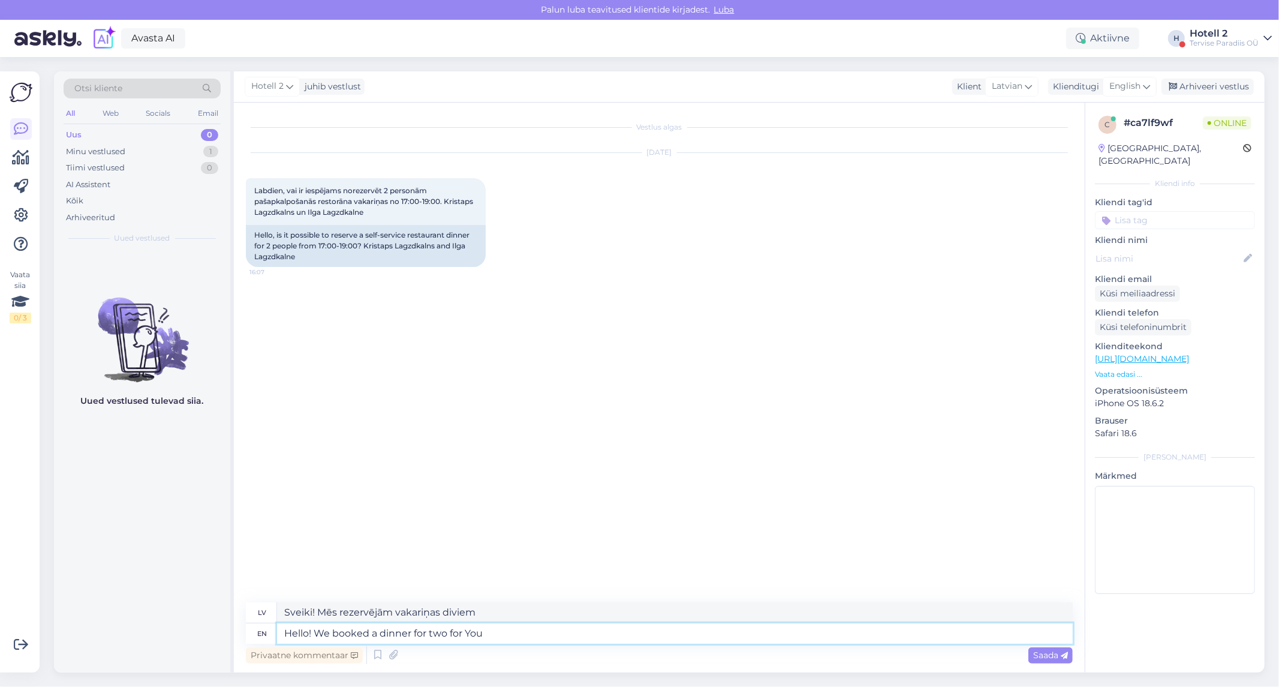
type textarea "Hello! We booked a dinner for two for You!"
type textarea "Sveiki! Mēs rezervējām vakariņas diviem jums!"
click at [379, 633] on textarea "Hello! We booked a dinner for two for You!" at bounding box center [675, 633] width 796 height 20
type textarea "Hello! We booked a buffet dinner for two for You!"
type textarea "Sveiki! Mēs Jums rezervējām bufetes tipa vakariņas diviem!"
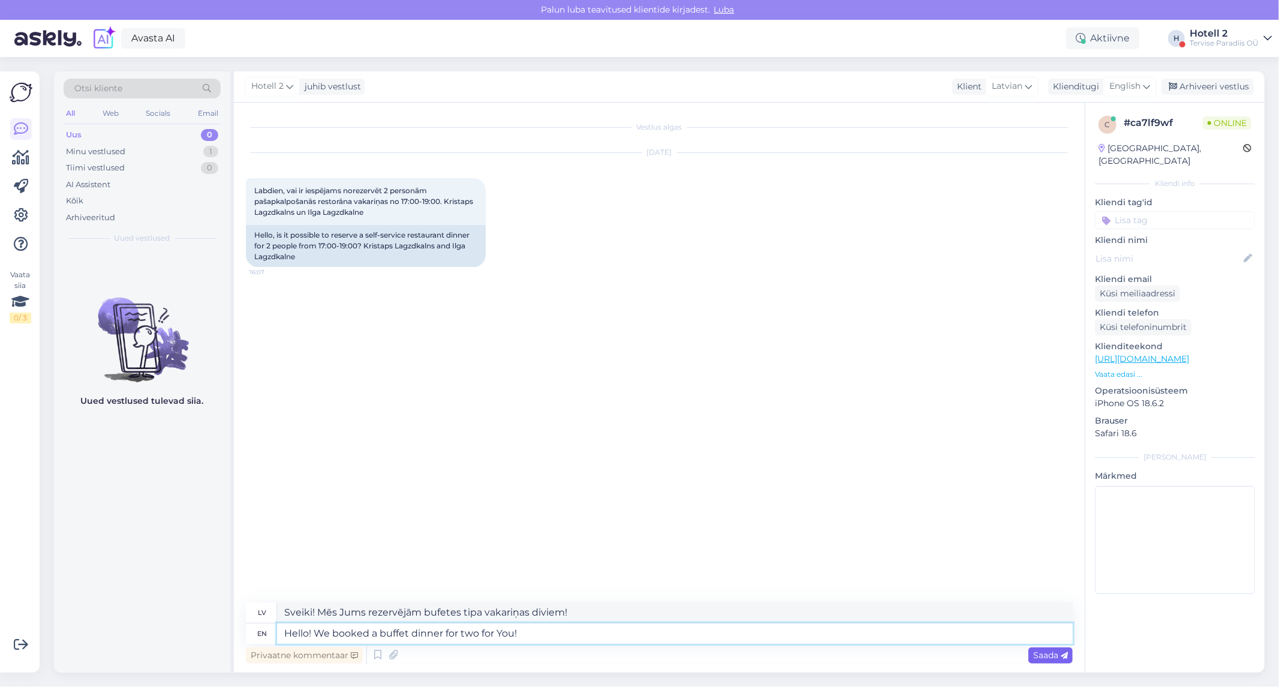
type textarea "Hello! We booked a buffet dinner for two for You!"
click at [1036, 653] on span "Saada" at bounding box center [1051, 655] width 35 height 11
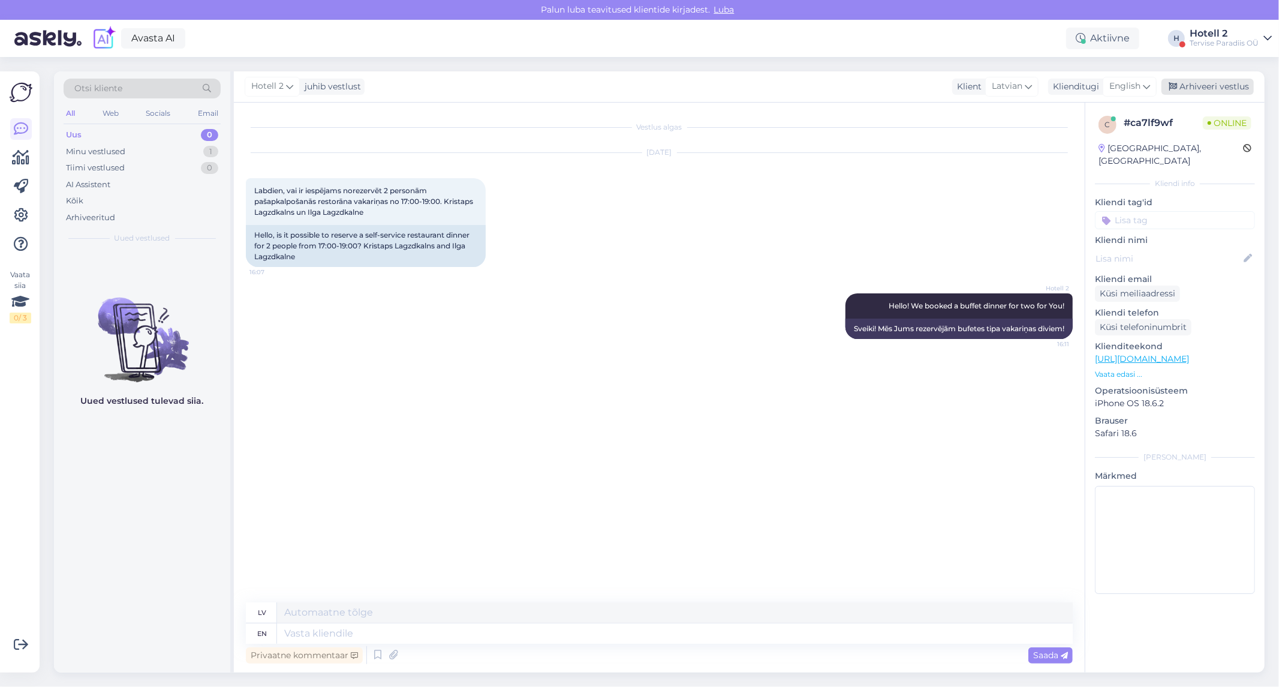
click at [1206, 82] on div "Arhiveeri vestlus" at bounding box center [1208, 87] width 92 height 16
